Goal: Task Accomplishment & Management: Manage account settings

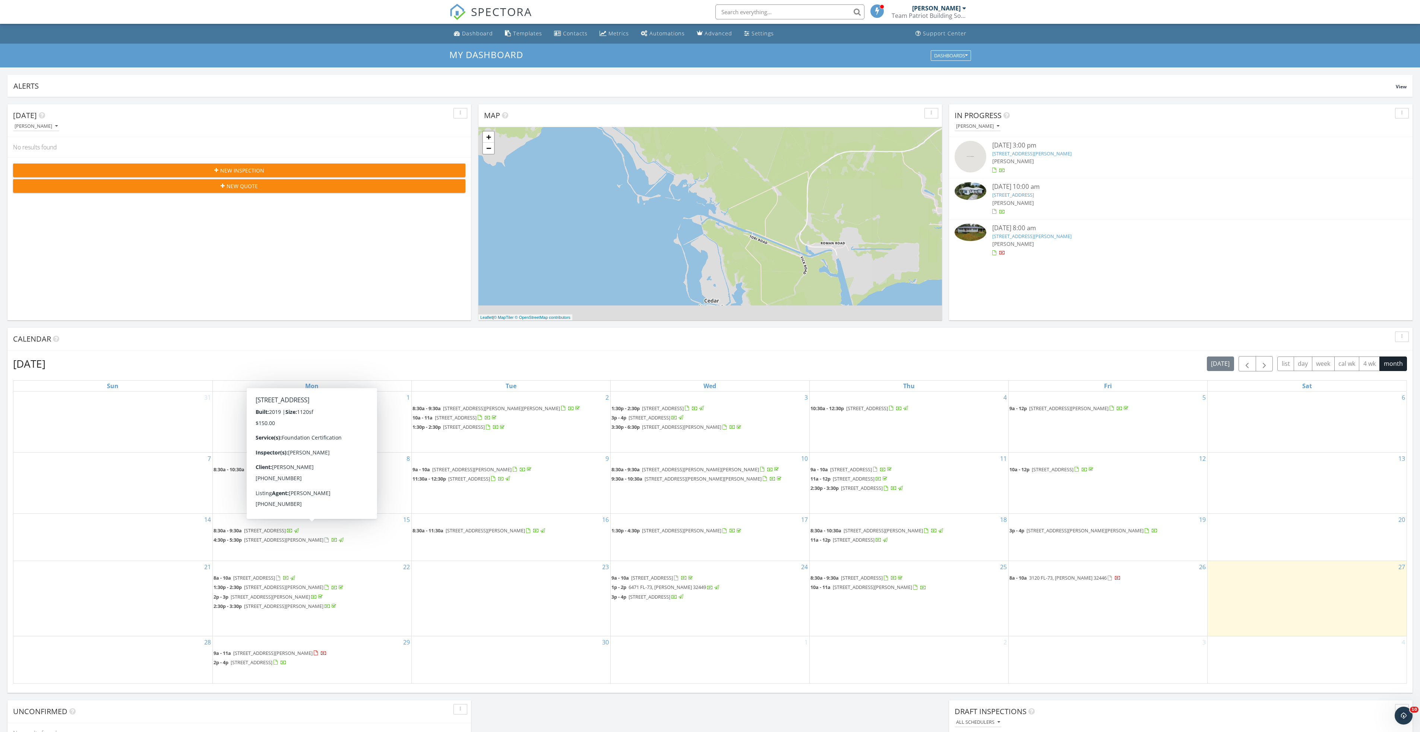
click at [1057, 201] on div "[PERSON_NAME]" at bounding box center [1181, 203] width 377 height 8
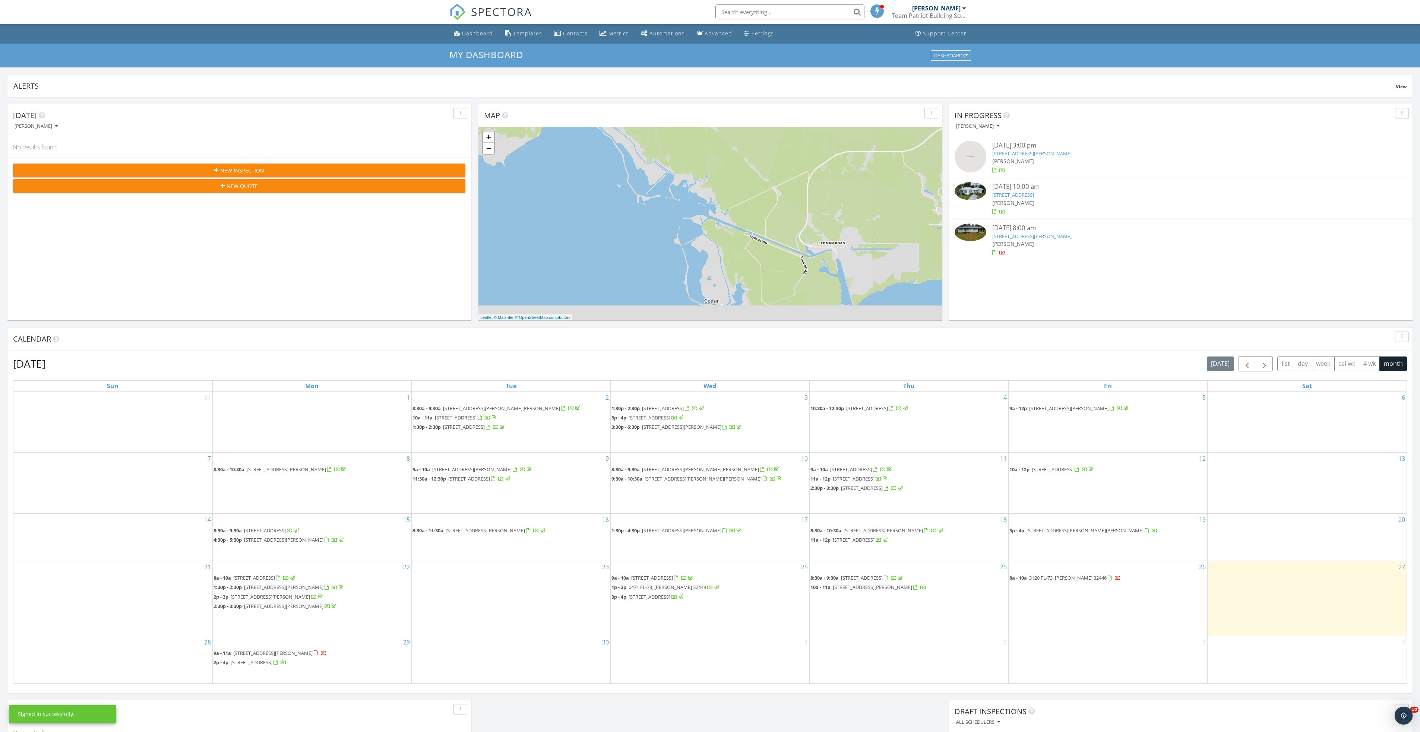
click at [1032, 241] on div "[PERSON_NAME]" at bounding box center [1181, 244] width 377 height 8
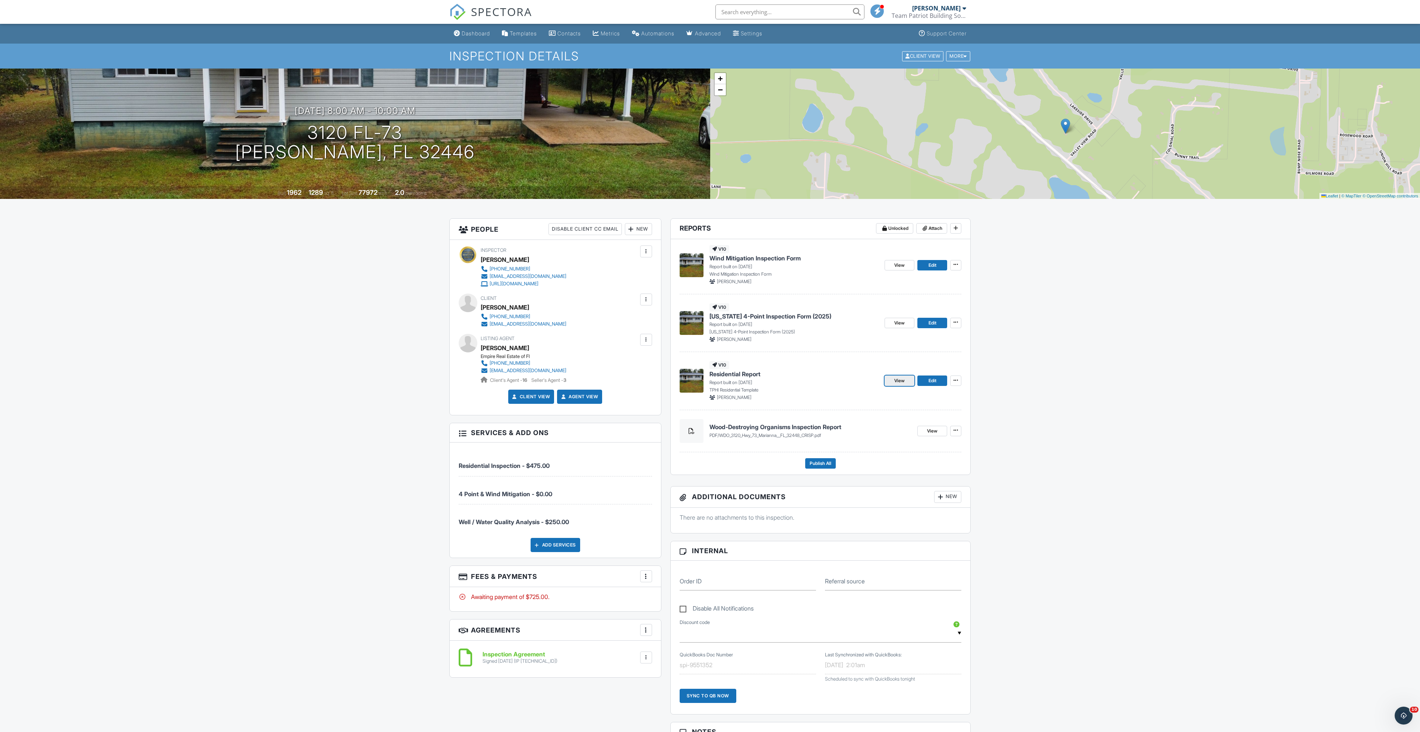
click at [903, 385] on link "View" at bounding box center [900, 381] width 30 height 10
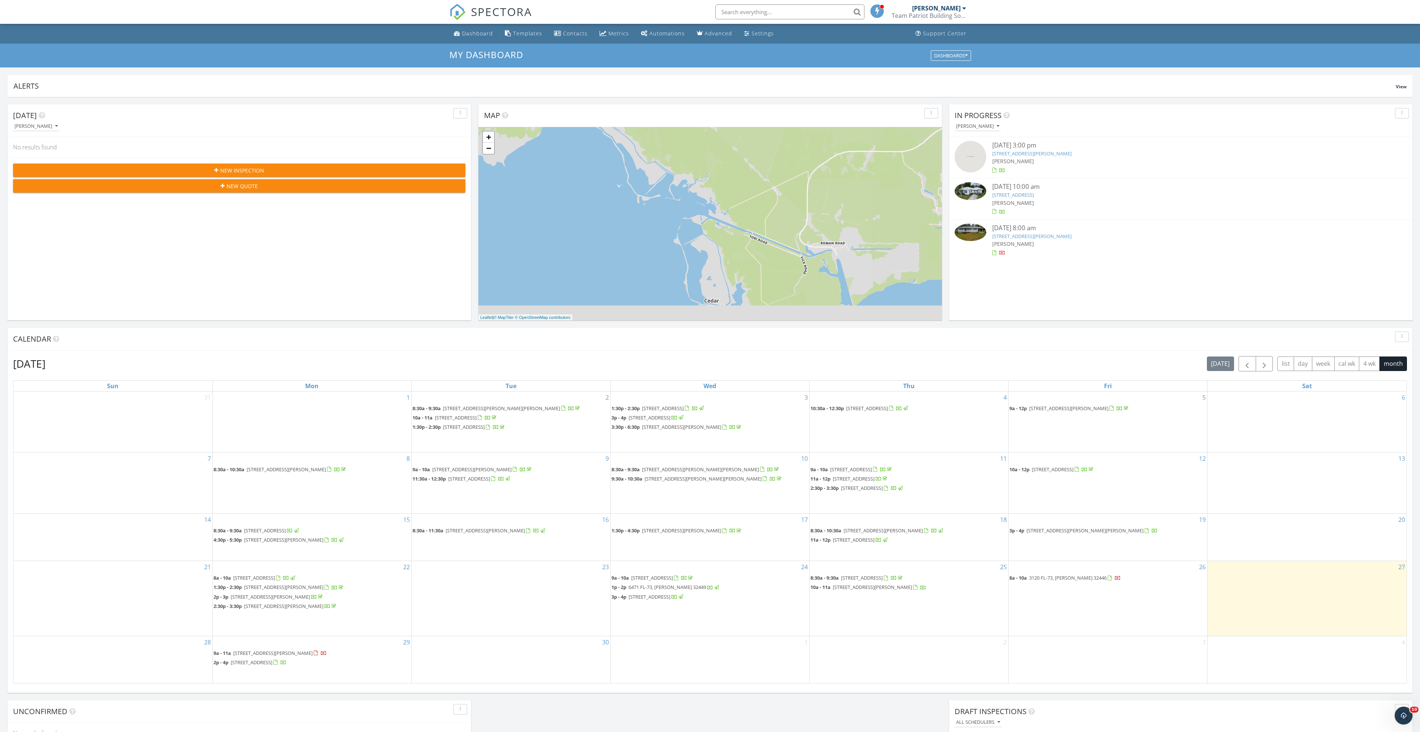
click at [1004, 231] on div "09/26/25 8:00 am" at bounding box center [1181, 228] width 377 height 9
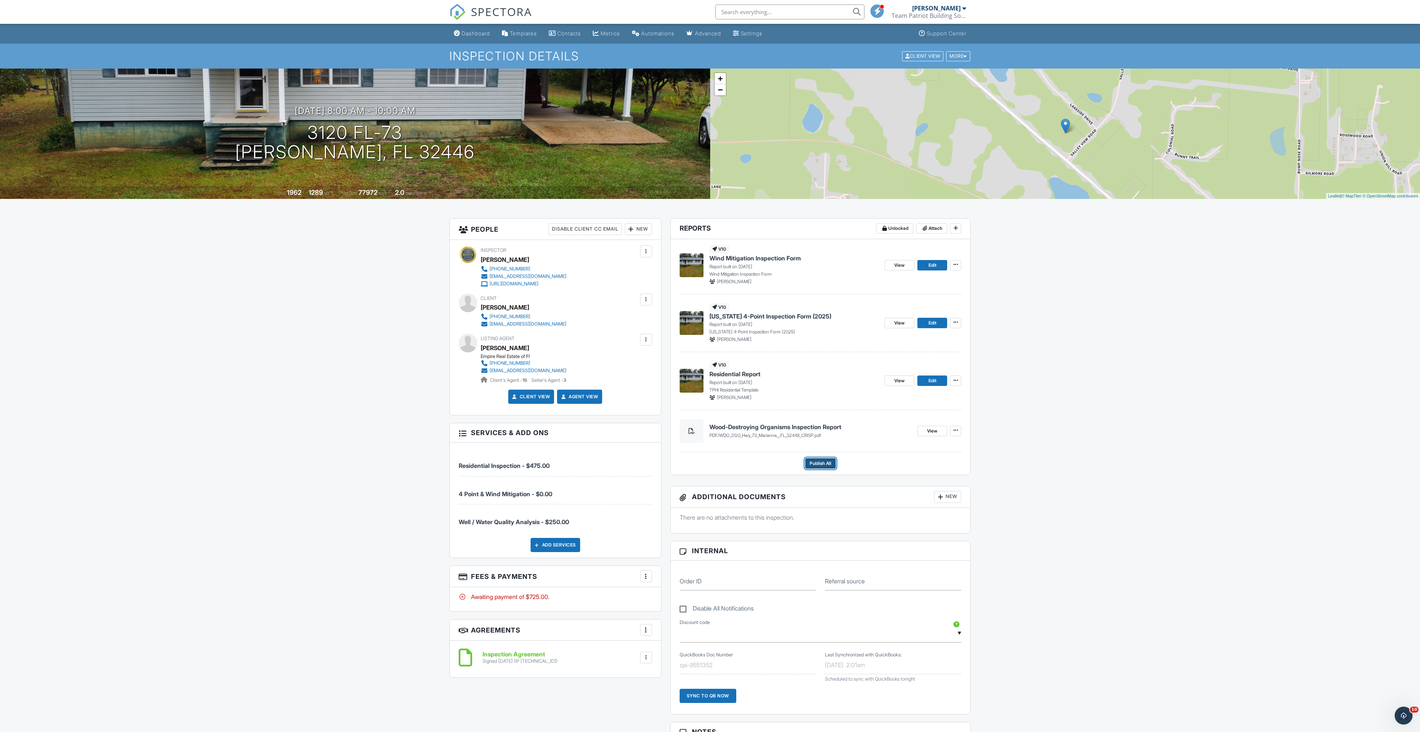
click at [819, 465] on span "Publish All" at bounding box center [821, 463] width 22 height 7
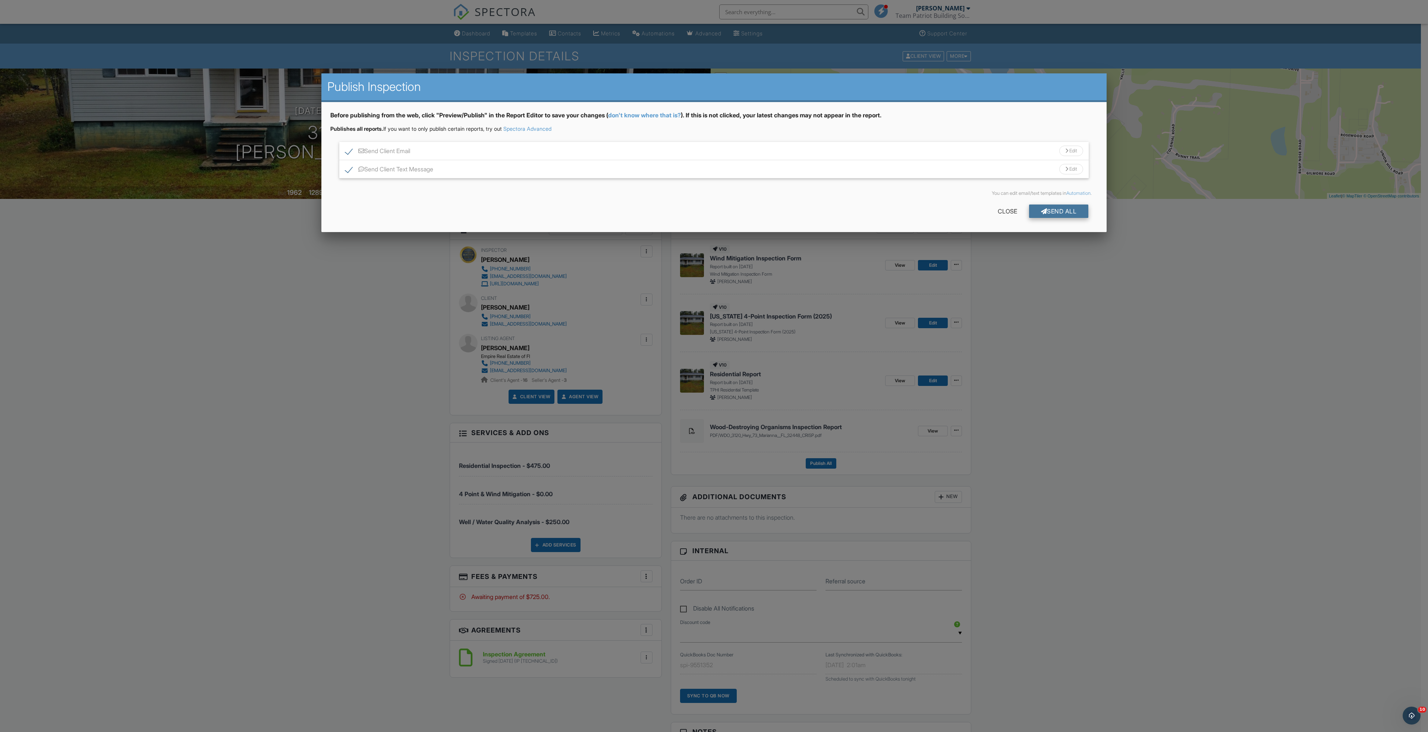
click at [1071, 214] on div "Send All" at bounding box center [1059, 211] width 60 height 13
